Goal: Information Seeking & Learning: Find specific fact

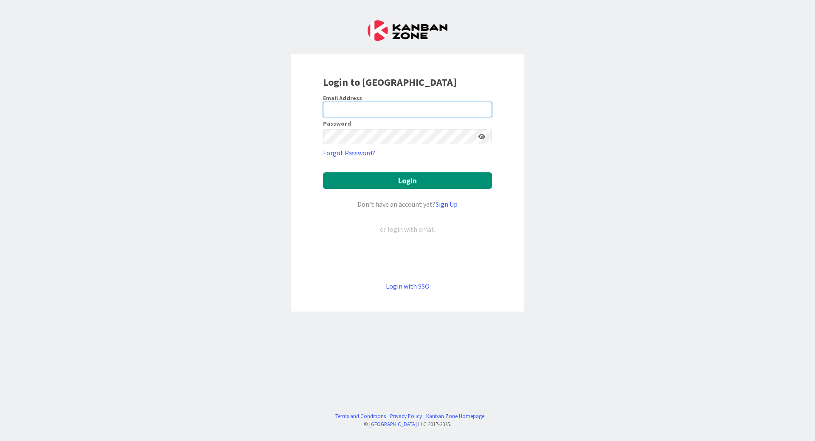
click at [360, 113] on input "email" at bounding box center [407, 109] width 169 height 15
click at [287, 147] on div "Login to [GEOGRAPHIC_DATA] Email Address Password Forgot Password? Login Don’t …" at bounding box center [407, 220] width 815 height 441
click at [415, 284] on link "Login with SSO" at bounding box center [408, 286] width 44 height 8
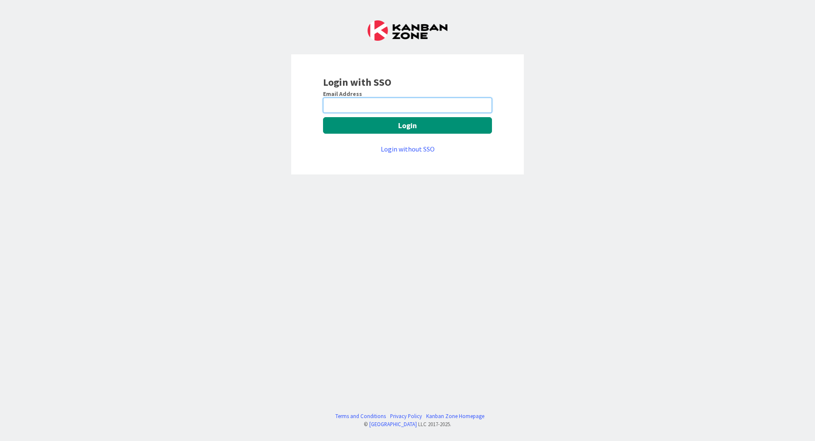
click at [426, 101] on input "email" at bounding box center [407, 105] width 169 height 15
type input "[PERSON_NAME][EMAIL_ADDRESS][PERSON_NAME][DOMAIN_NAME]"
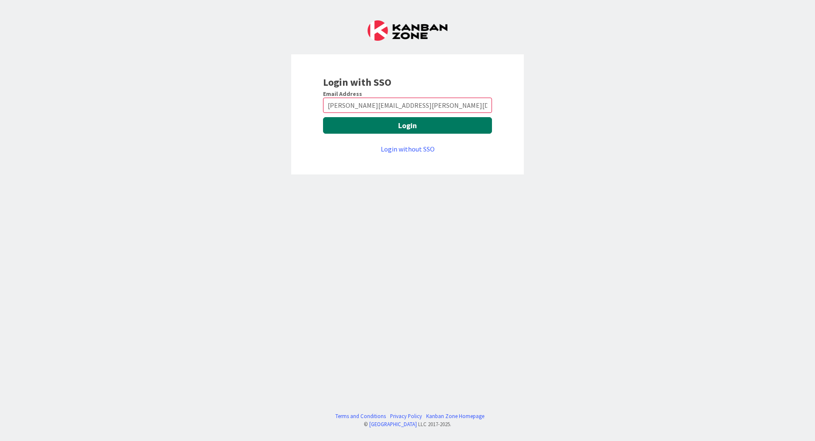
click at [407, 128] on button "Login" at bounding box center [407, 125] width 169 height 17
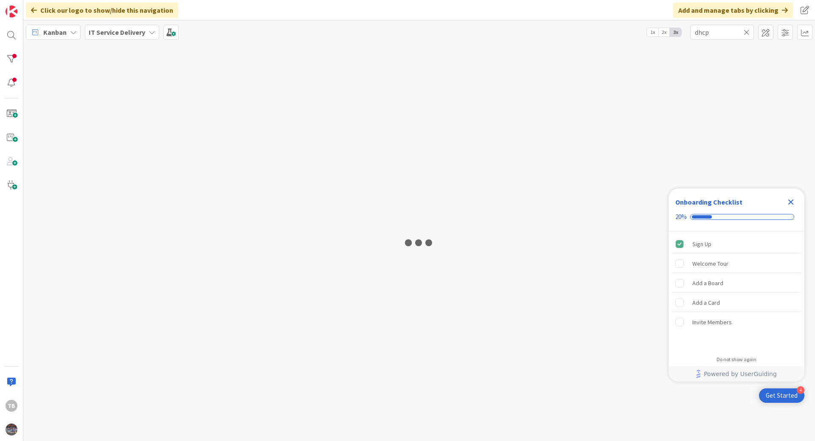
type input "dhcp"
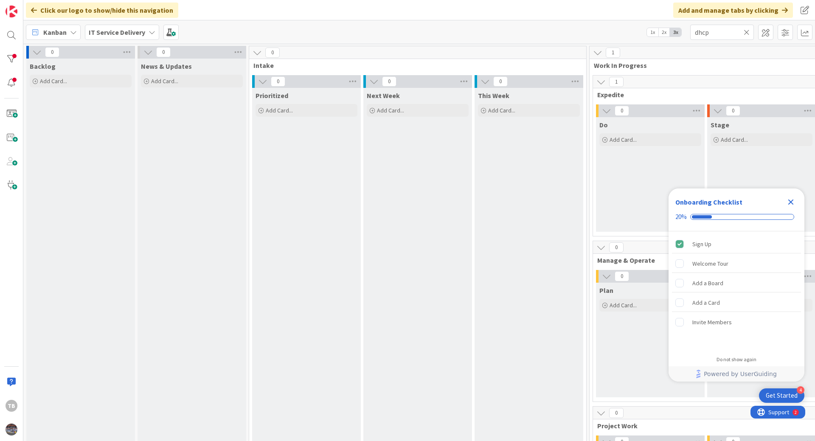
click at [748, 30] on icon at bounding box center [746, 32] width 6 height 8
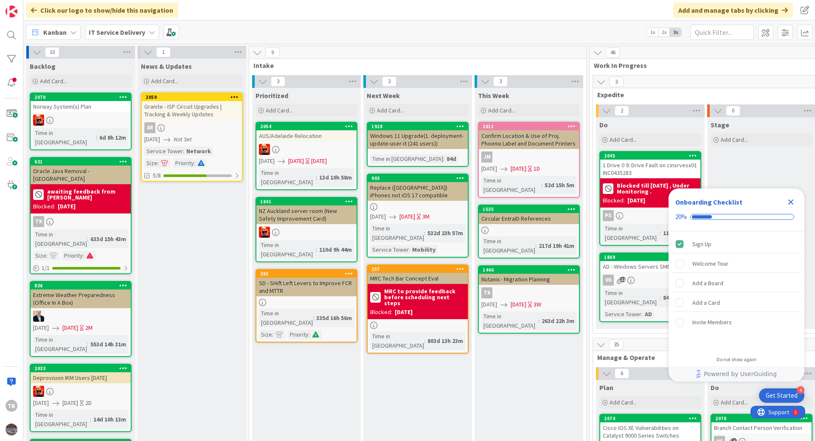
scroll to position [0, 1]
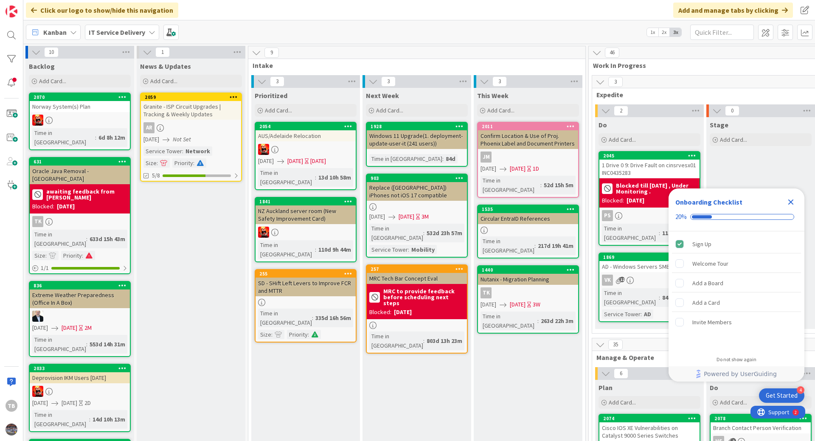
click at [789, 200] on icon "Close Checklist" at bounding box center [791, 202] width 6 height 6
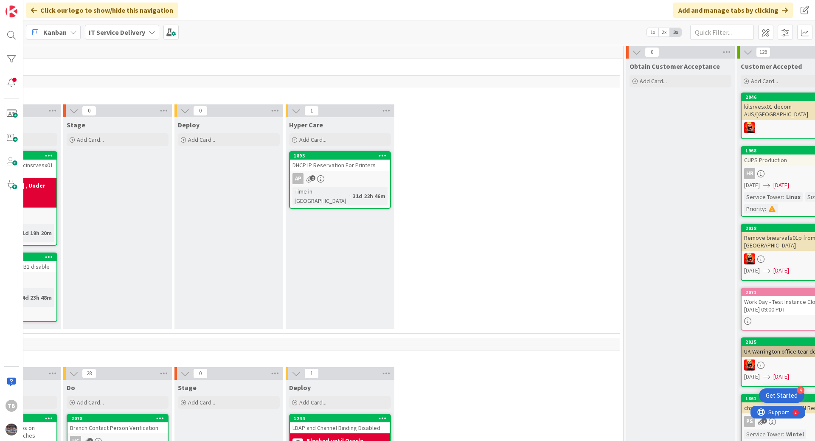
scroll to position [0, 537]
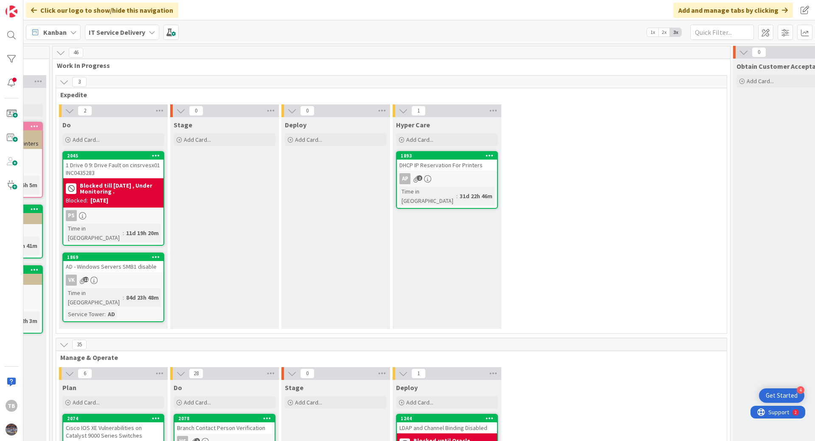
click at [454, 174] on div "AP 2" at bounding box center [447, 178] width 100 height 11
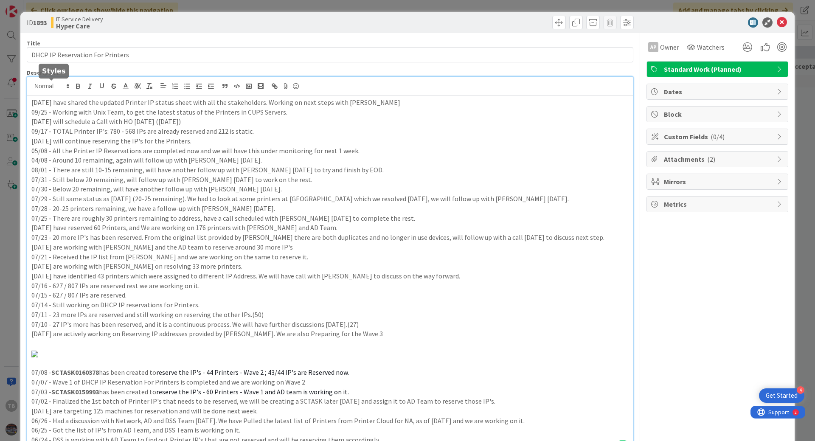
click at [31, 86] on div "TB [PERSON_NAME] just joined [DATE] have shared the updated Printer IP status s…" at bounding box center [330, 265] width 606 height 376
click at [31, 105] on p "[DATE] have shared the updated Printer IP status sheet with all the stakeholder…" at bounding box center [329, 103] width 597 height 10
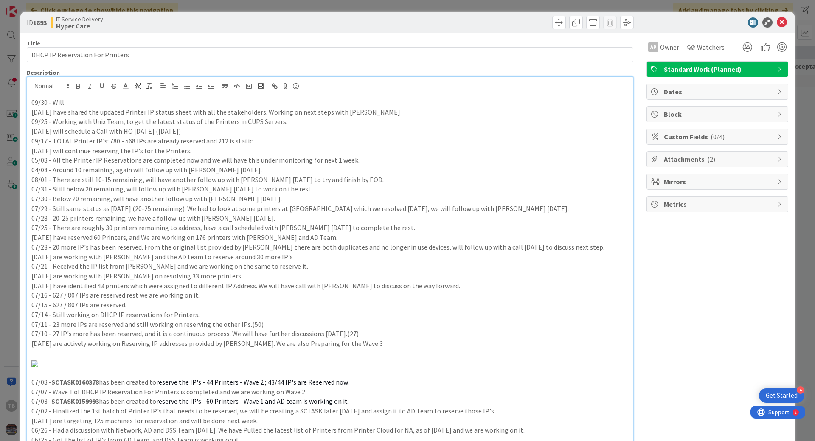
click at [86, 104] on p "09/30 - Will" at bounding box center [329, 103] width 597 height 10
drag, startPoint x: 230, startPoint y: 98, endPoint x: 28, endPoint y: 101, distance: 202.0
click at [28, 101] on div "09/30 - Will continue to work with [PERSON_NAME] on the next step. [DATE] have …" at bounding box center [330, 279] width 606 height 367
copy p "09/30 - Will continue to work with [PERSON_NAME] on the next step."
click at [218, 107] on p "09/30 - Will continue to work with [PERSON_NAME] on the next step." at bounding box center [329, 103] width 597 height 10
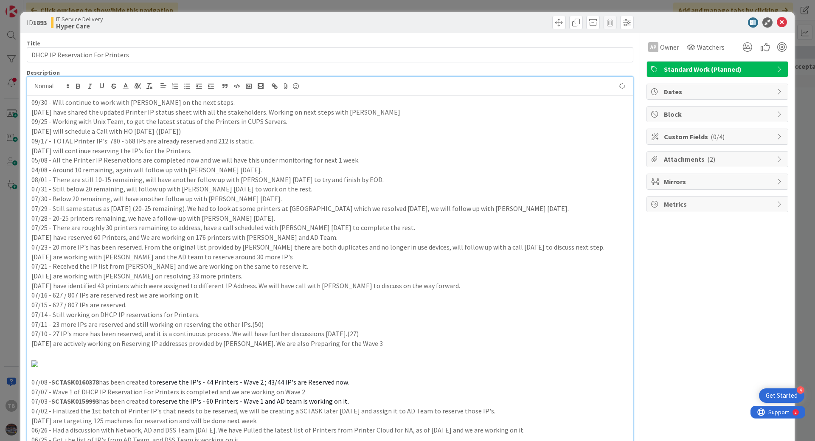
click at [222, 103] on p "09/30 - Will continue to work with [PERSON_NAME] on the next steps." at bounding box center [329, 103] width 597 height 10
